Goal: Contribute content: Contribute content

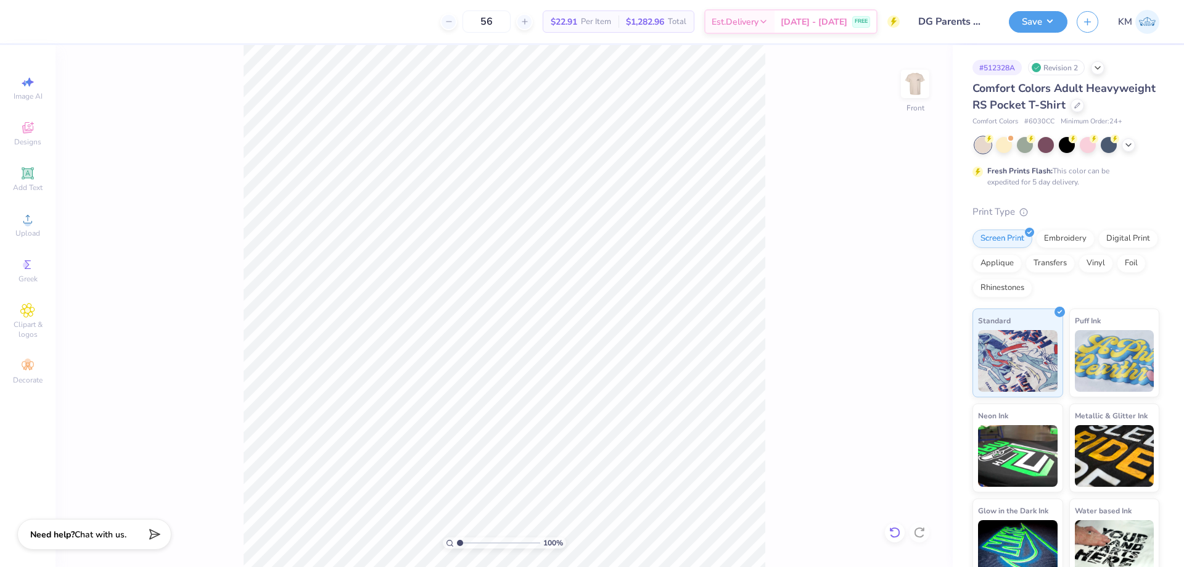
click at [900, 527] on icon at bounding box center [895, 532] width 12 height 12
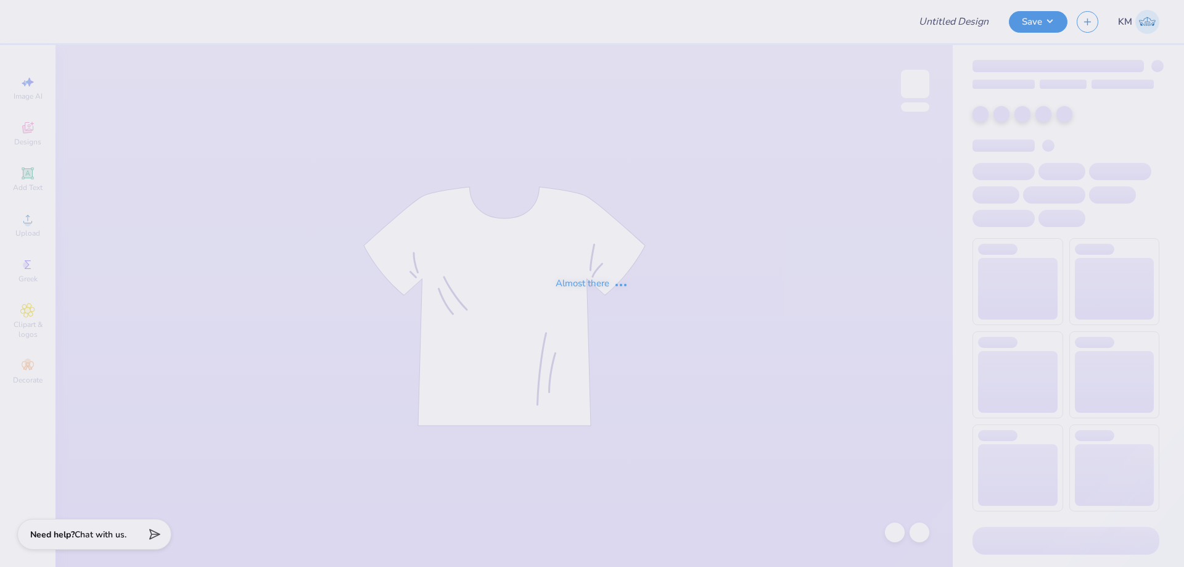
type input "DG Parents Weekend Tee"
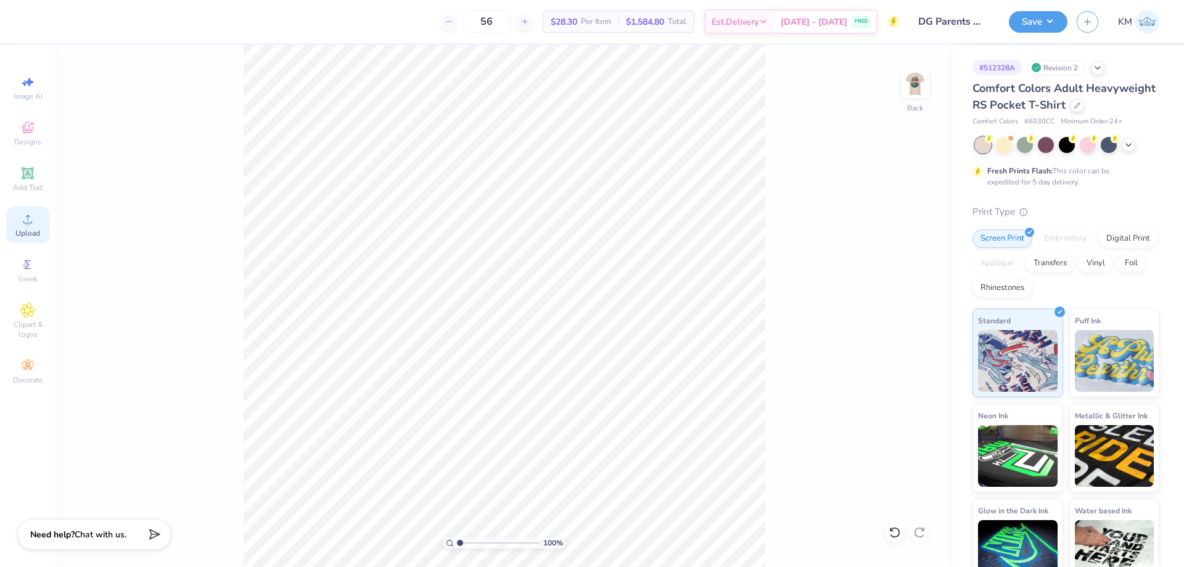
click at [27, 228] on div "Upload" at bounding box center [27, 225] width 43 height 36
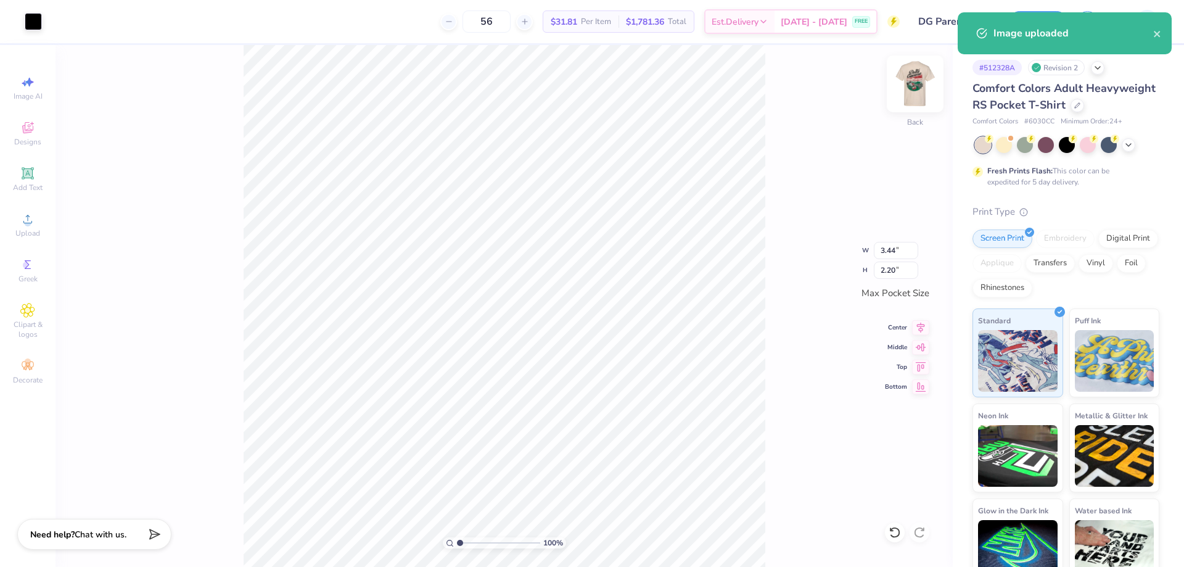
click at [917, 80] on img at bounding box center [914, 83] width 49 height 49
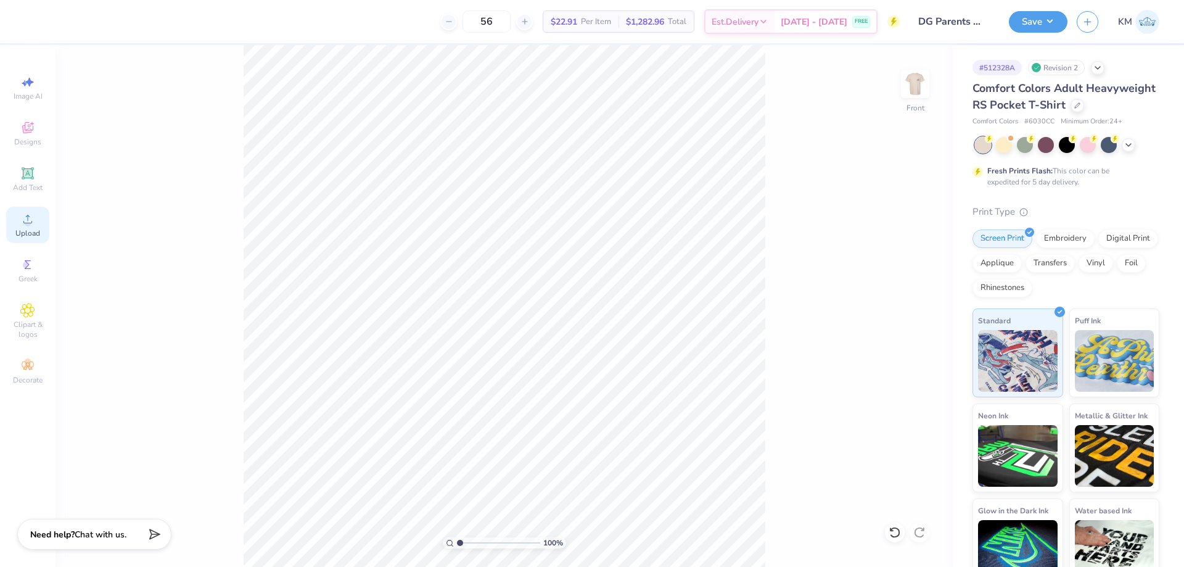
click at [38, 223] on div "Upload" at bounding box center [27, 225] width 43 height 36
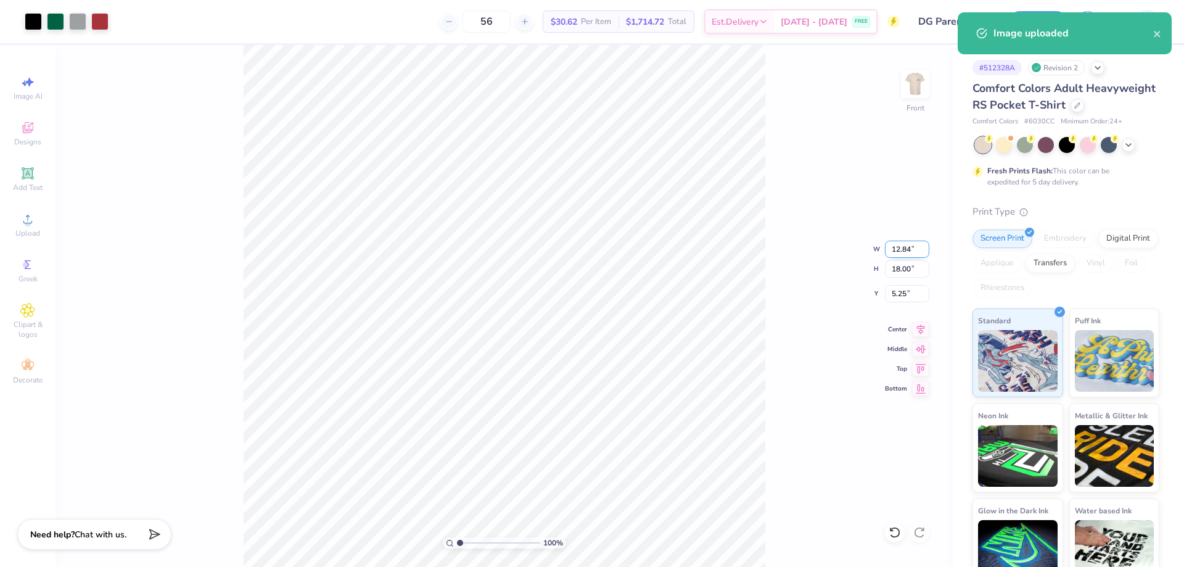
click at [910, 255] on input "12.84" at bounding box center [907, 248] width 44 height 17
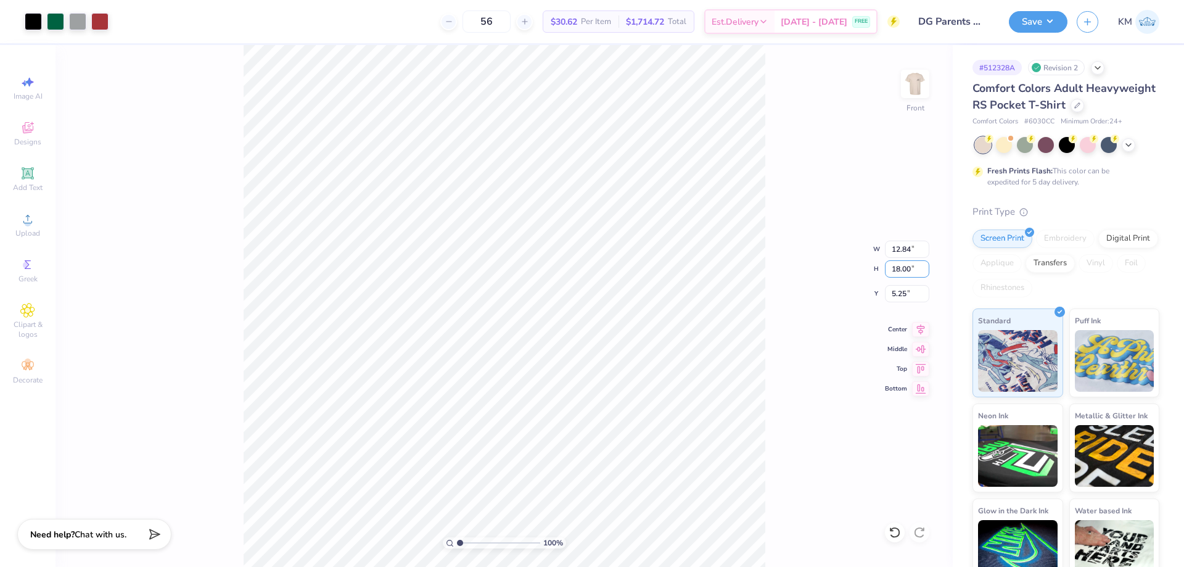
drag, startPoint x: 910, startPoint y: 273, endPoint x: 872, endPoint y: 277, distance: 38.5
click at [872, 277] on div "100 % Front W 12.84 12.84 " H 18.00 18.00 " Y 5.25 5.25 " Center Middle Top Bot…" at bounding box center [503, 306] width 897 height 522
drag, startPoint x: 913, startPoint y: 268, endPoint x: 879, endPoint y: 268, distance: 33.9
click at [879, 268] on div "100 % Front W 12.84 12.84 " H 18.00 18.00 " Y 5.25 5.25 " Center Middle Top Bot…" at bounding box center [503, 306] width 897 height 522
click at [896, 272] on input "18.00" at bounding box center [907, 268] width 44 height 17
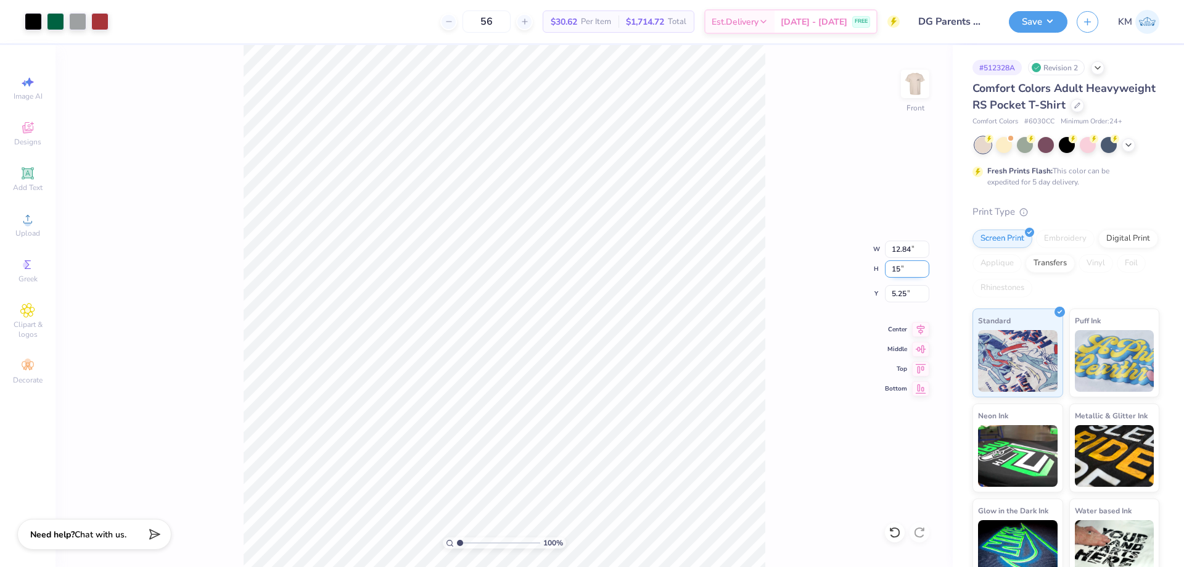
type input "15"
type input "10.70"
type input "15.00"
click at [897, 289] on input "6.75" at bounding box center [907, 293] width 44 height 17
type input "3.00"
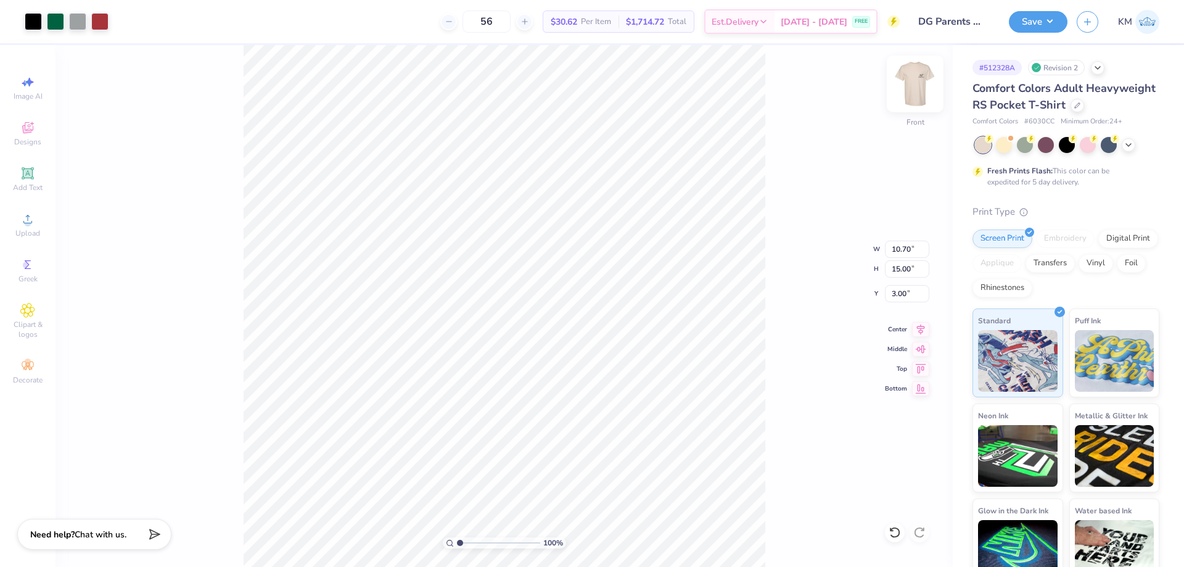
click at [919, 71] on img at bounding box center [914, 83] width 49 height 49
click at [922, 89] on img at bounding box center [914, 83] width 49 height 49
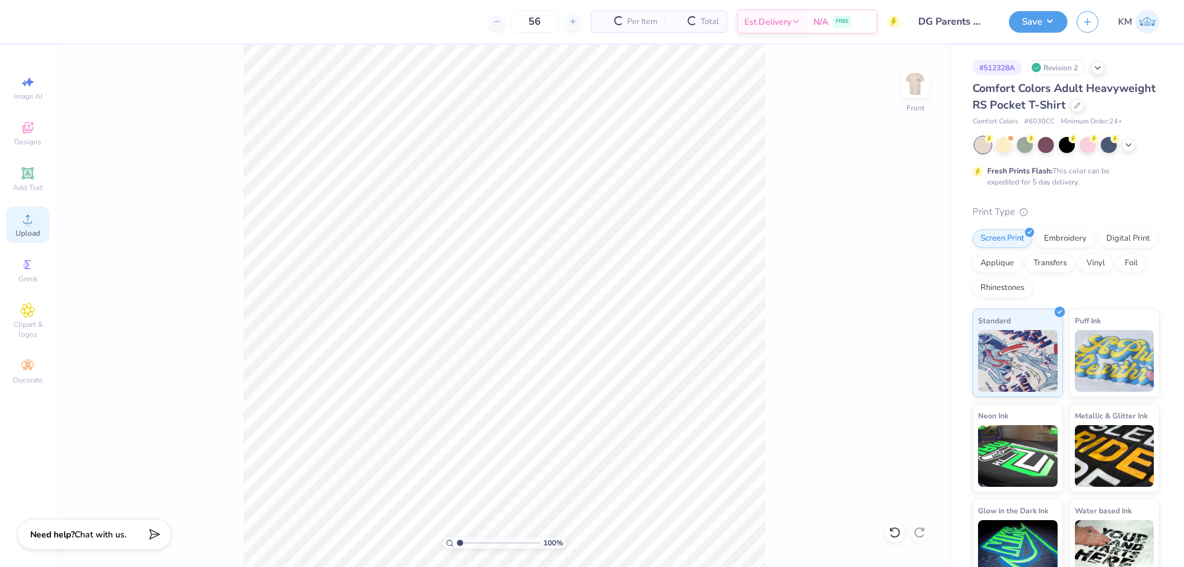
click at [38, 220] on div "Upload" at bounding box center [27, 225] width 43 height 36
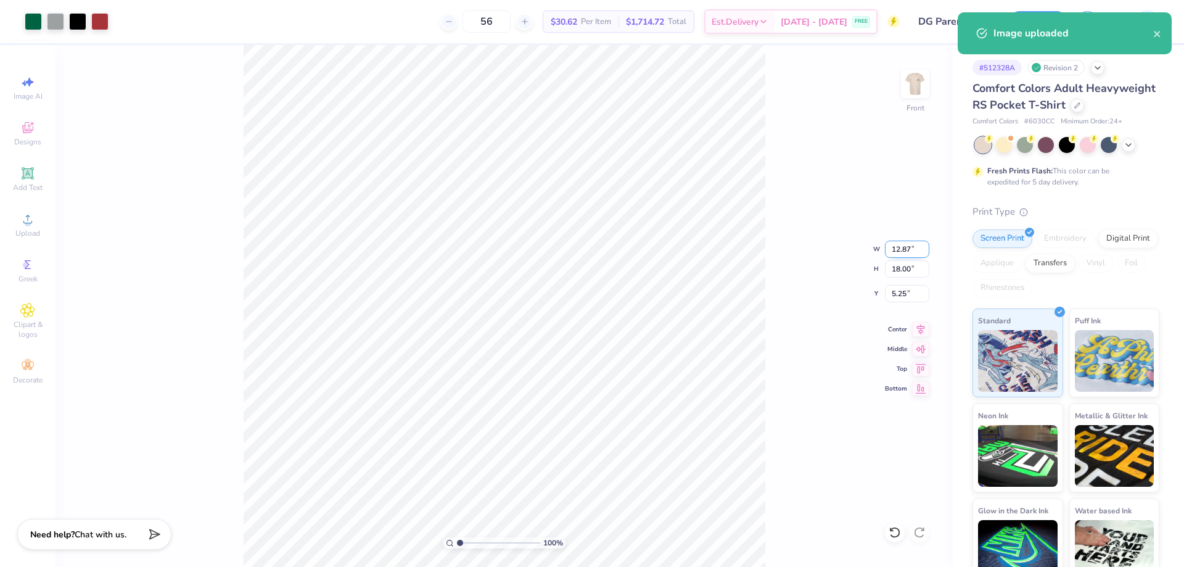
click at [906, 255] on input "12.87" at bounding box center [907, 248] width 44 height 17
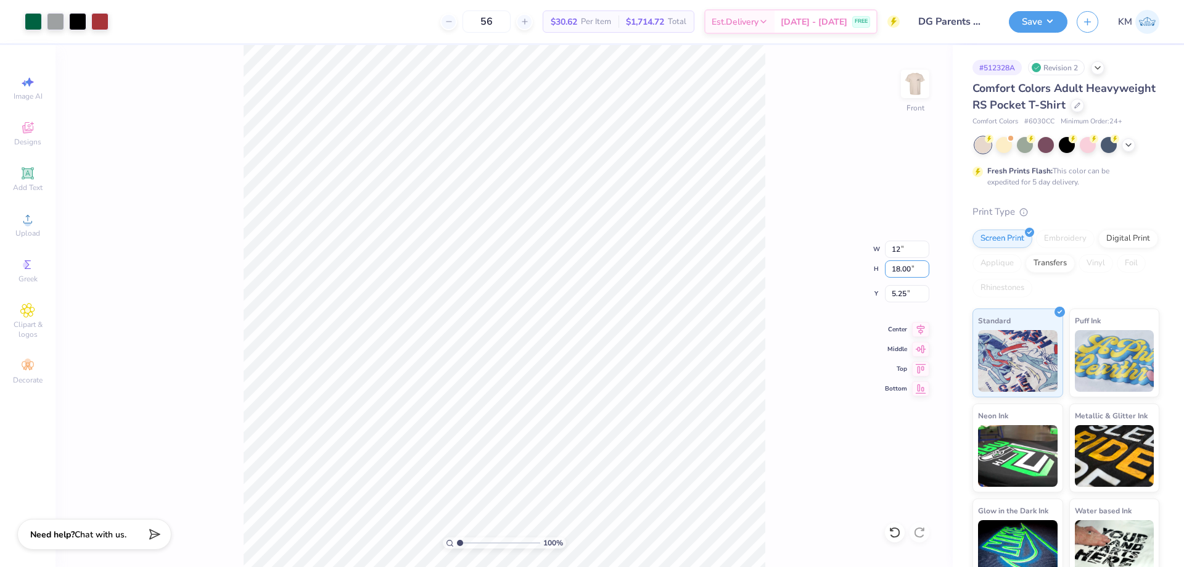
click at [861, 270] on div "100 % Front W 12 12 " H 18.00 18.00 " Y 5.25 5.25 " Center Middle Top Bottom" at bounding box center [503, 306] width 897 height 522
click at [895, 268] on div "100 % Front W 12 12 " H 18.00 18.00 " Y 5.25 5.25 " Center Middle Top Bottom" at bounding box center [503, 306] width 897 height 522
type input "12.00"
type input "16.78"
type input "5.86"
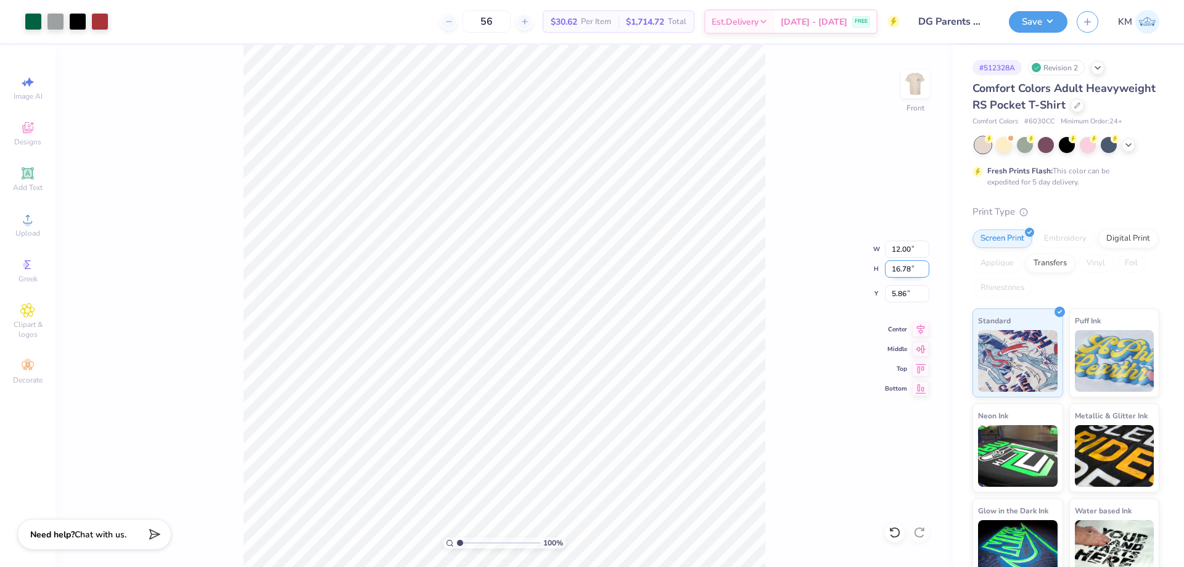
click at [896, 266] on input "16.78" at bounding box center [907, 268] width 44 height 17
type input "15"
type input "10.73"
type input "15.00"
click at [901, 290] on input "6.75" at bounding box center [907, 293] width 44 height 17
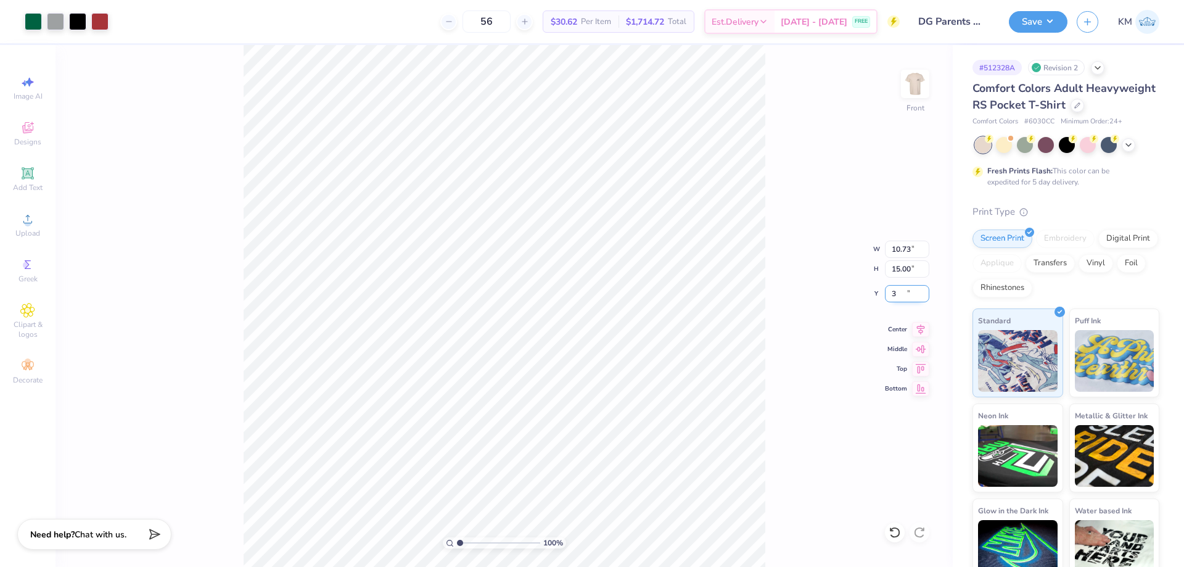
type input "3.00"
type input "1"
drag, startPoint x: 472, startPoint y: 540, endPoint x: 336, endPoint y: 541, distance: 136.3
click at [457, 541] on input "range" at bounding box center [498, 542] width 83 height 11
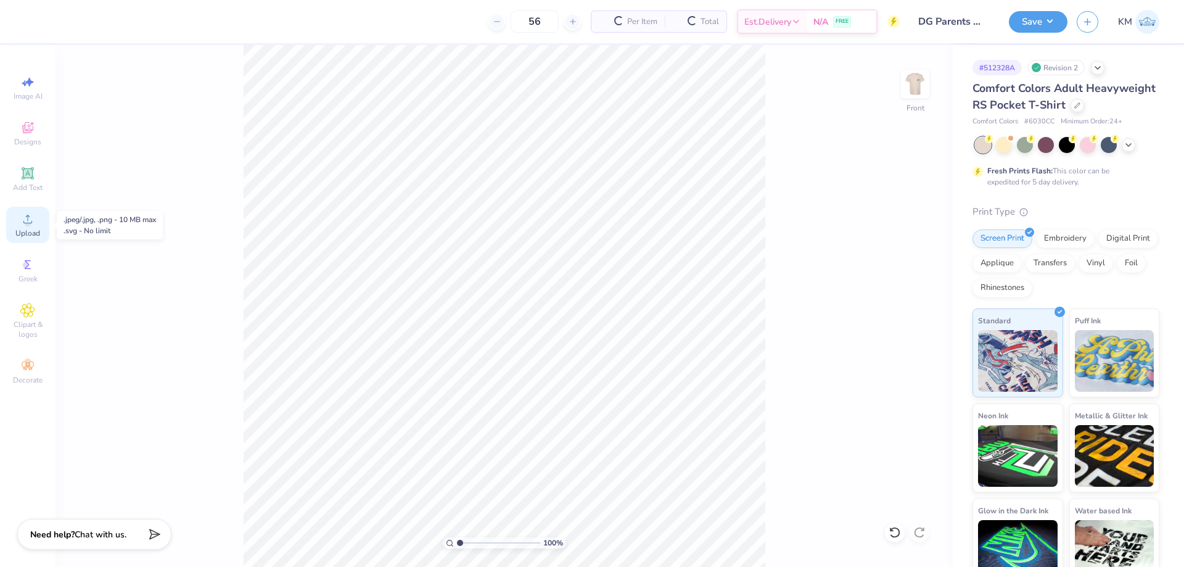
click at [31, 217] on icon at bounding box center [27, 218] width 15 height 15
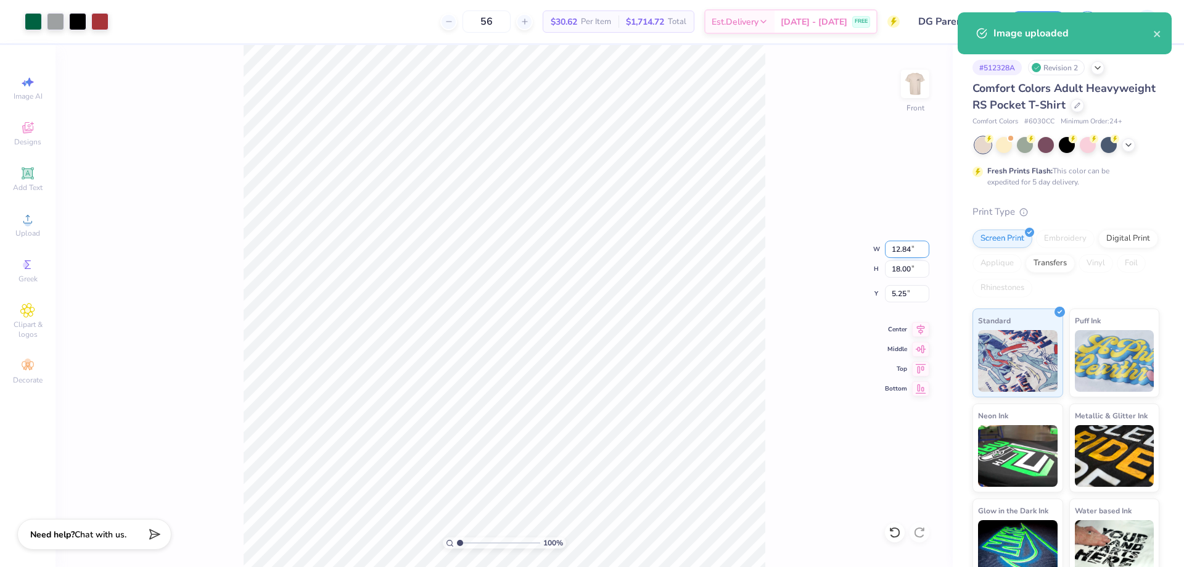
click at [903, 250] on input "12.84" at bounding box center [907, 248] width 44 height 17
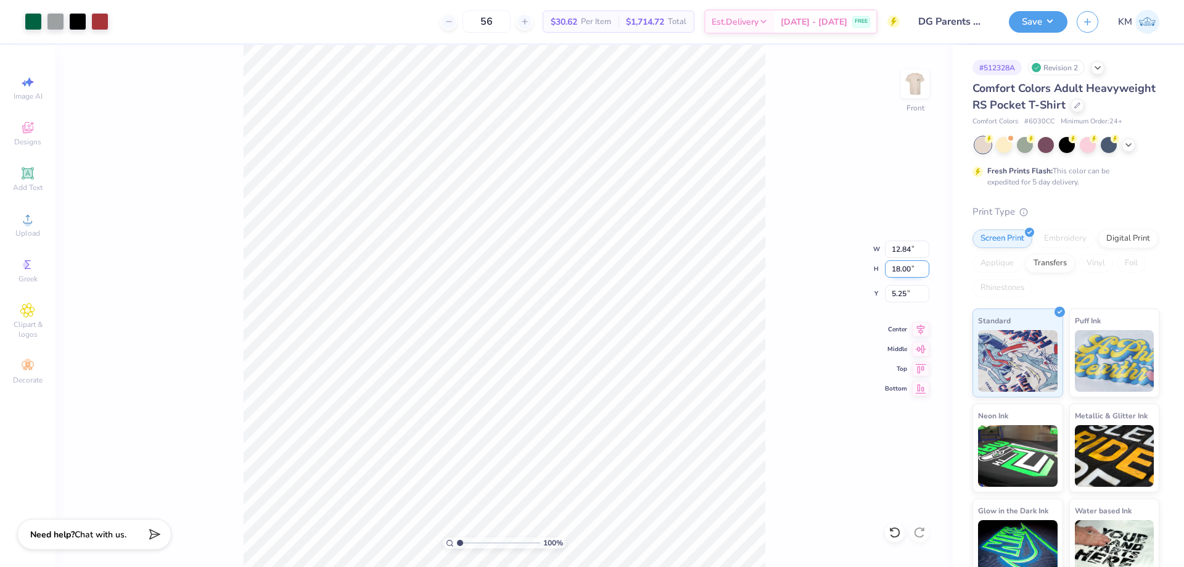
click at [903, 268] on input "18.00" at bounding box center [907, 268] width 44 height 17
click at [904, 289] on input "5.25" at bounding box center [907, 293] width 44 height 17
click at [908, 273] on input "18.00" at bounding box center [907, 268] width 44 height 17
type input "15"
type input "10.70"
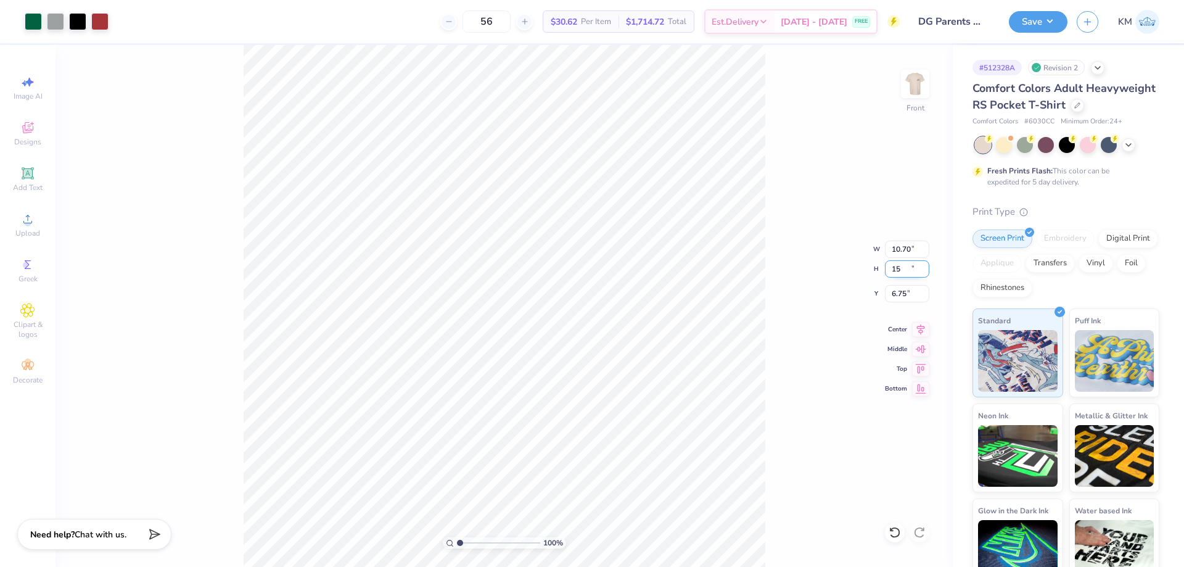
type input "15.00"
click at [899, 287] on input "6.75" at bounding box center [907, 293] width 44 height 17
type input "3.00"
click at [908, 79] on img at bounding box center [914, 83] width 49 height 49
click at [1035, 29] on button "Save" at bounding box center [1038, 20] width 59 height 22
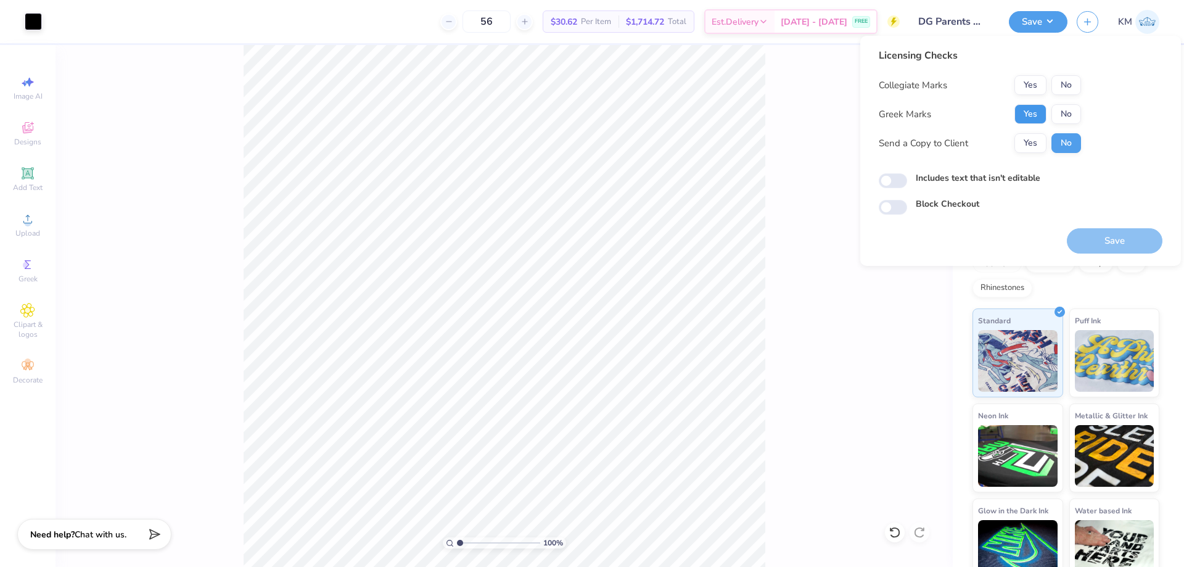
click at [1040, 113] on button "Yes" at bounding box center [1030, 114] width 32 height 20
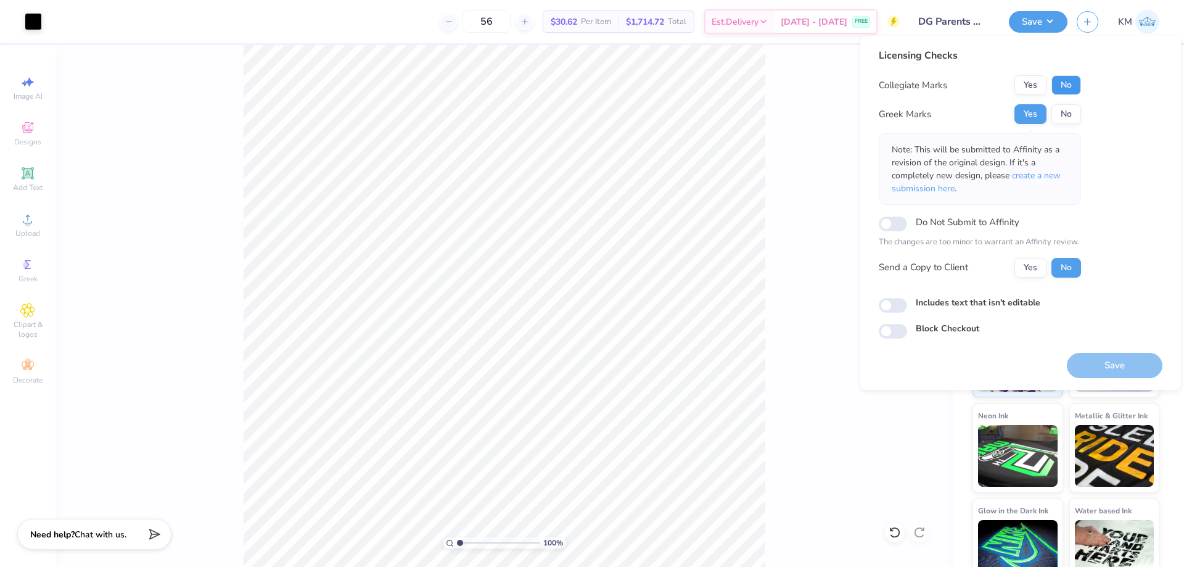
click at [1064, 88] on button "No" at bounding box center [1066, 85] width 30 height 20
click at [1062, 116] on button "No" at bounding box center [1066, 114] width 30 height 20
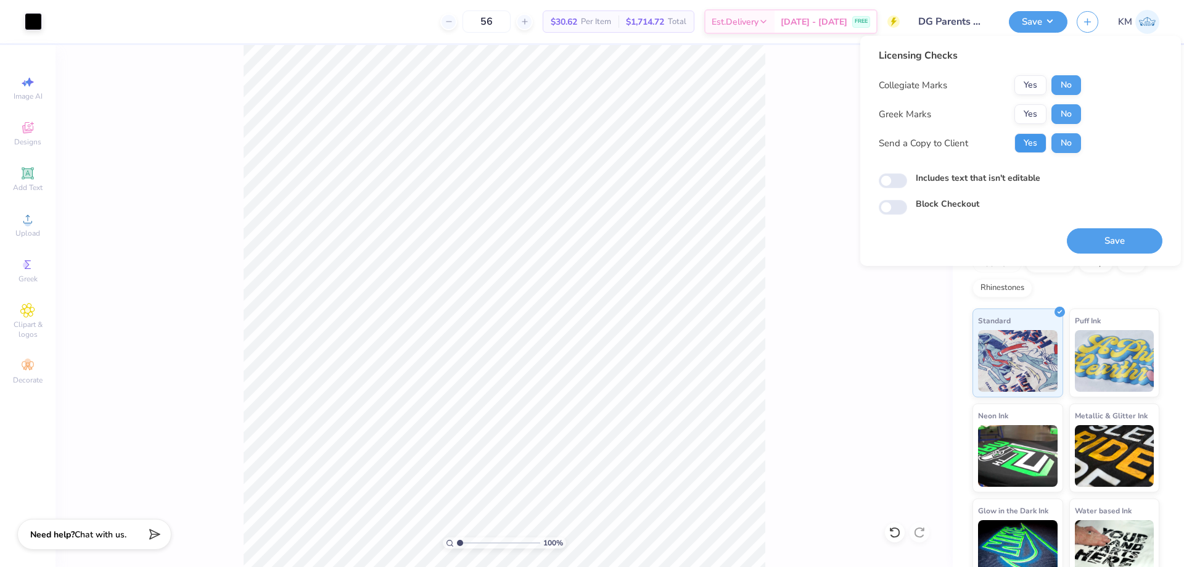
click at [1043, 141] on button "Yes" at bounding box center [1030, 143] width 32 height 20
click at [1039, 120] on button "Yes" at bounding box center [1030, 114] width 32 height 20
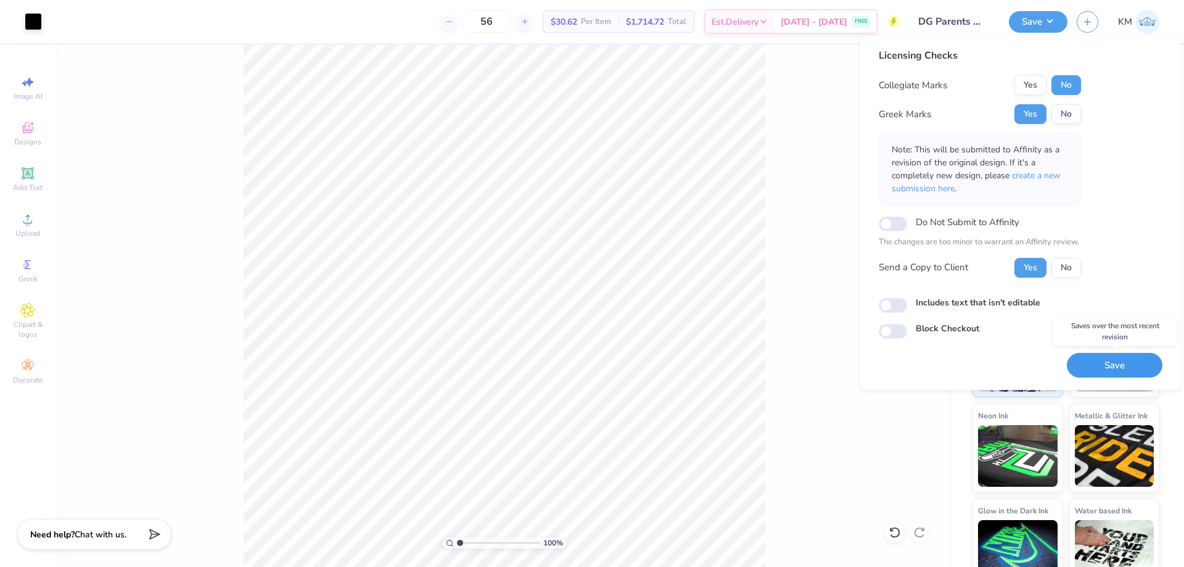
click at [1101, 363] on button "Save" at bounding box center [1115, 365] width 96 height 25
